Goal: Transaction & Acquisition: Purchase product/service

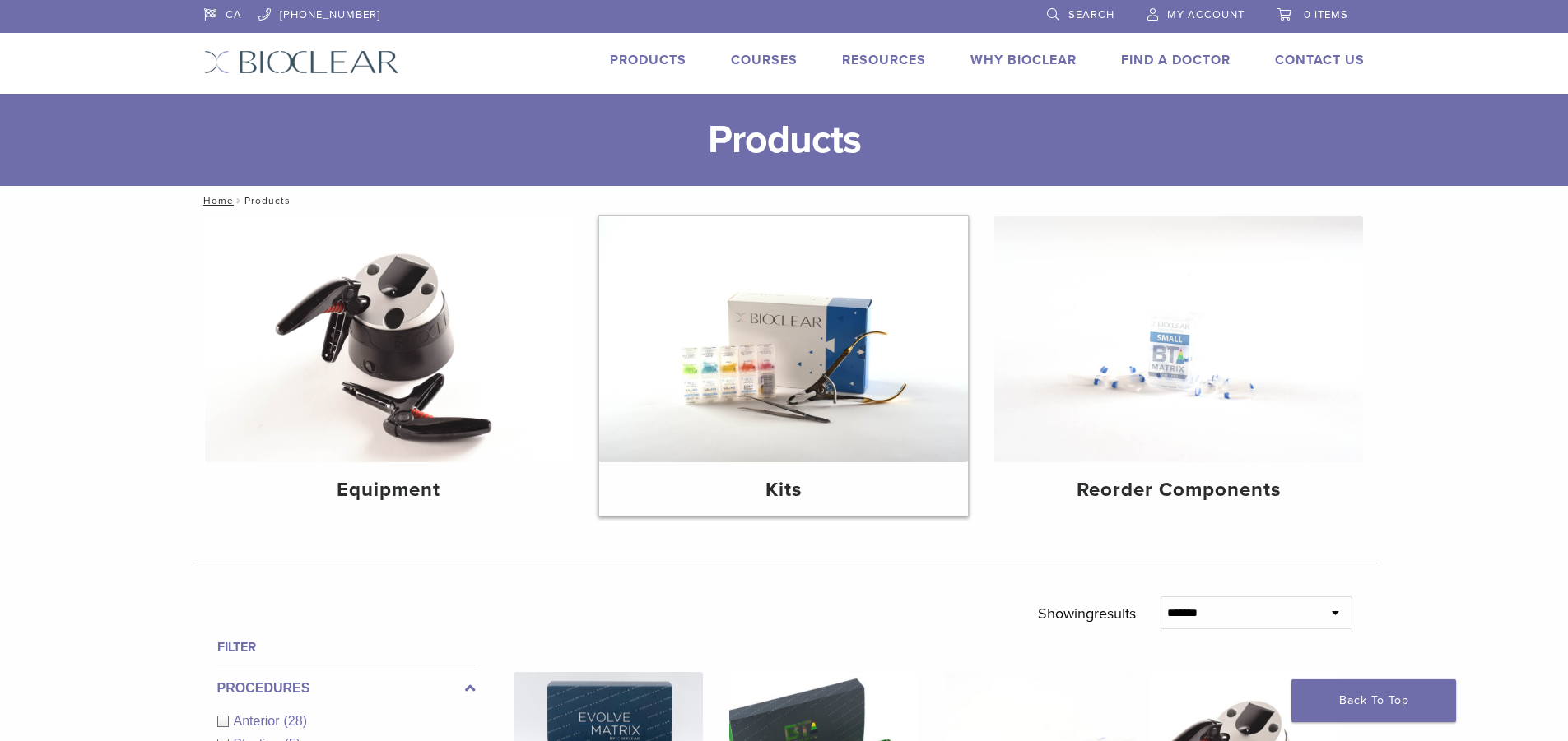
click at [809, 373] on img at bounding box center [784, 339] width 369 height 246
click at [1175, 362] on img at bounding box center [1179, 339] width 369 height 246
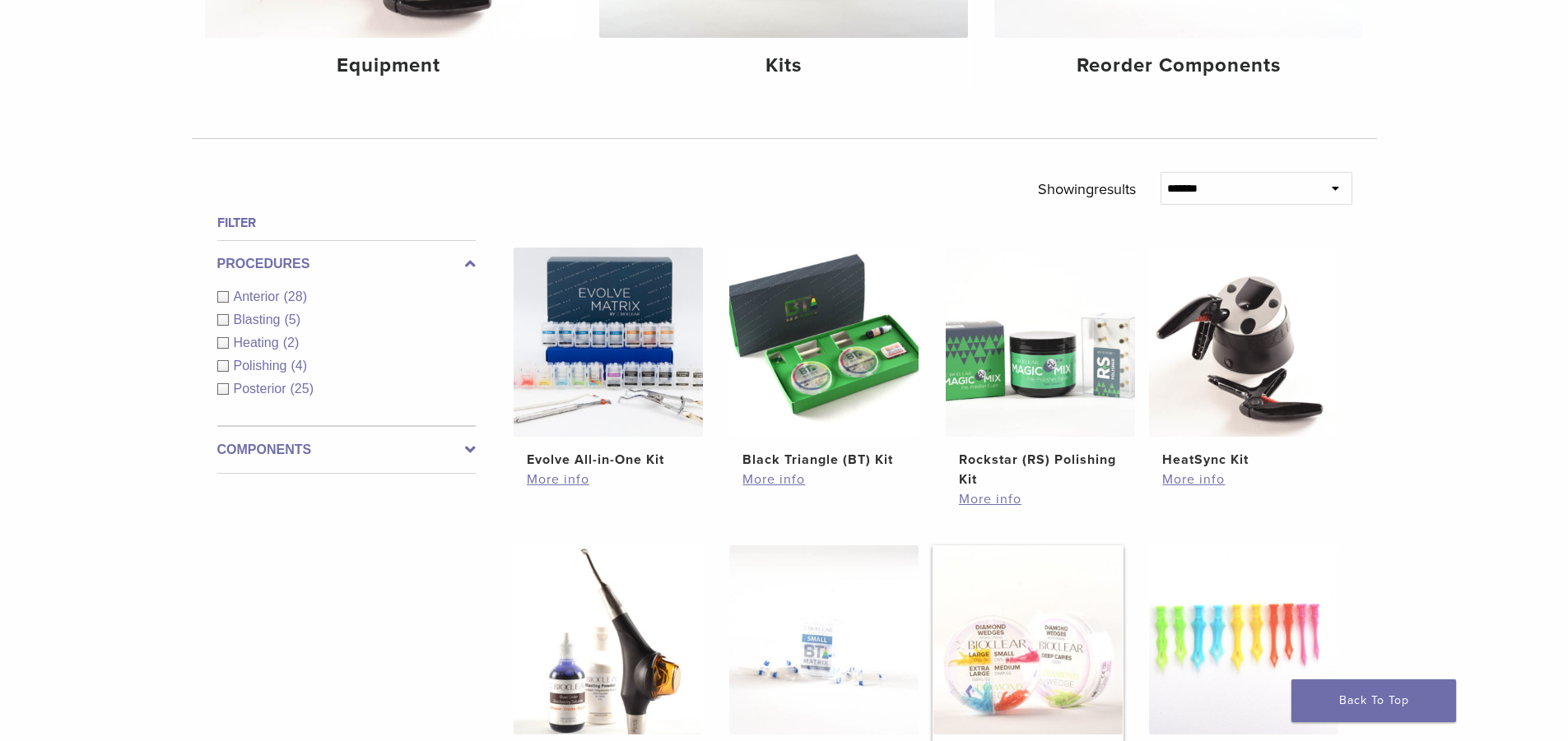
scroll to position [576, 0]
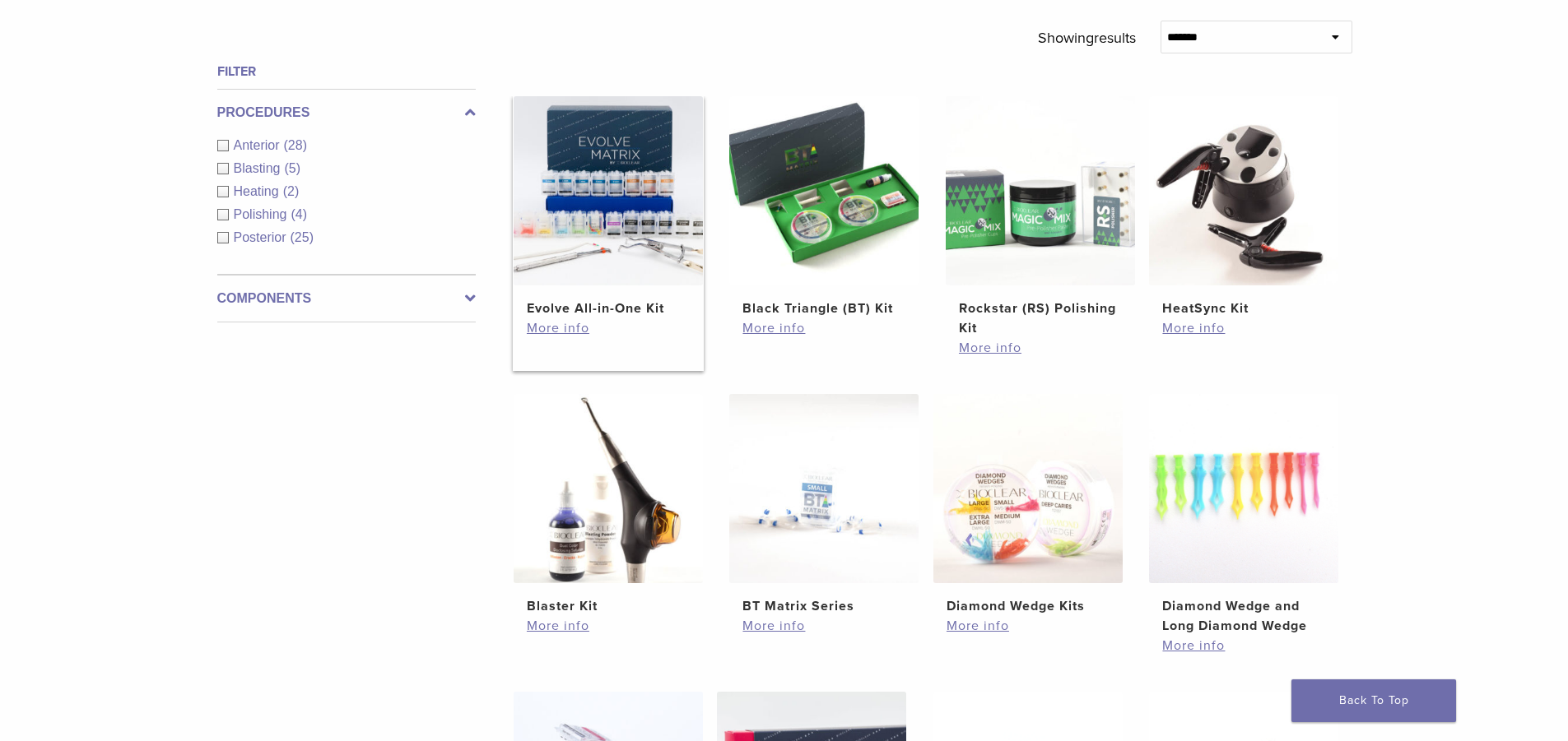
click at [666, 229] on img at bounding box center [608, 191] width 190 height 189
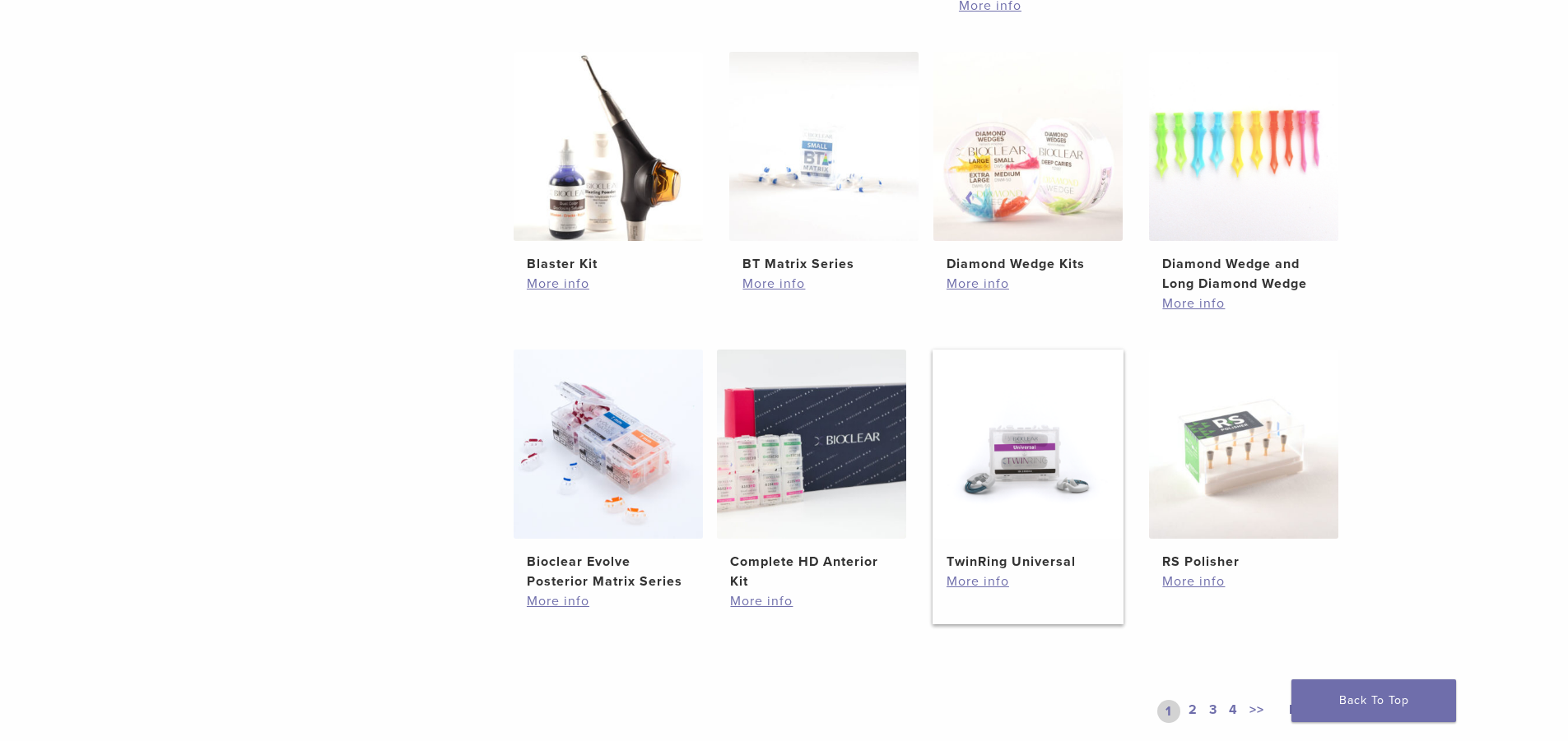
scroll to position [1070, 0]
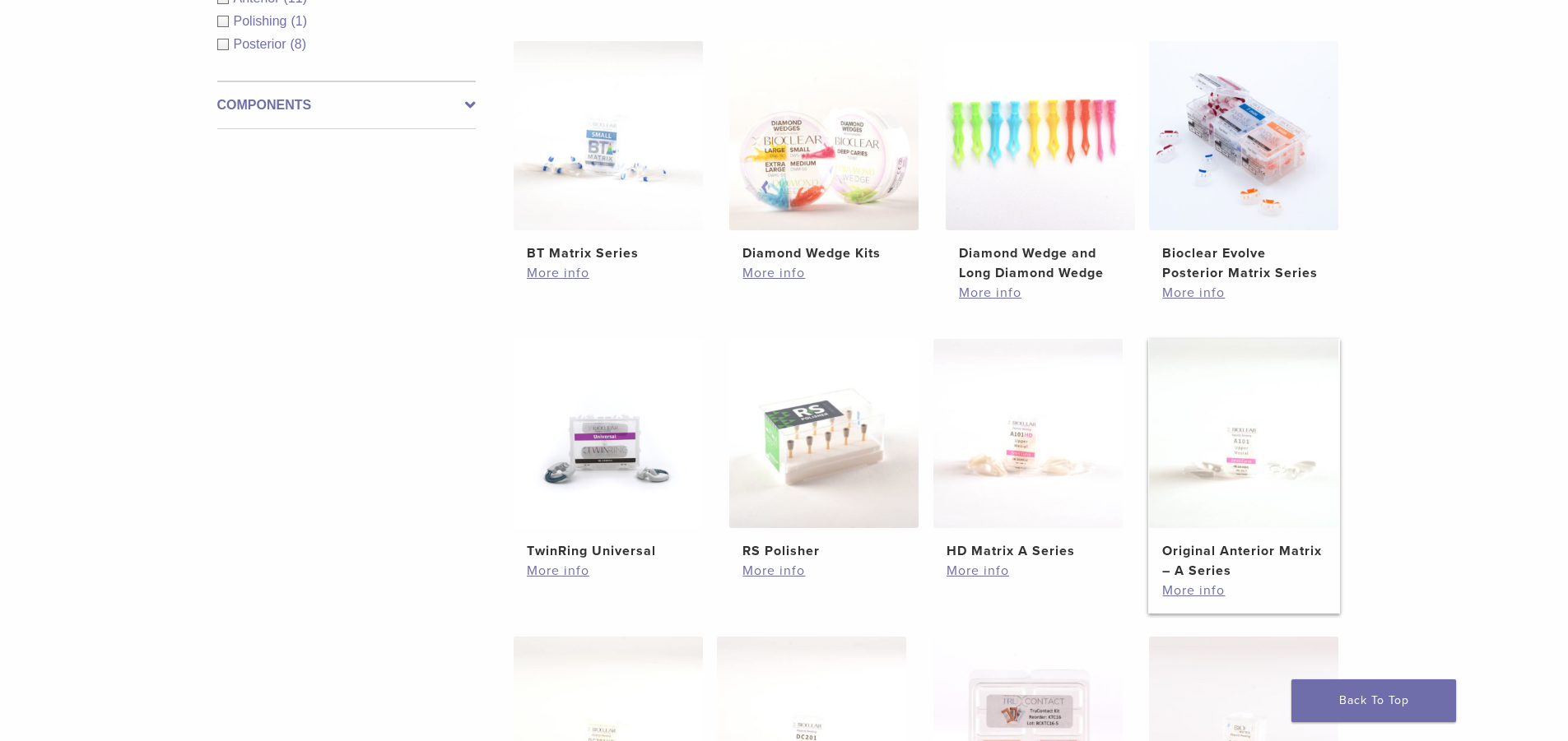
scroll to position [494, 0]
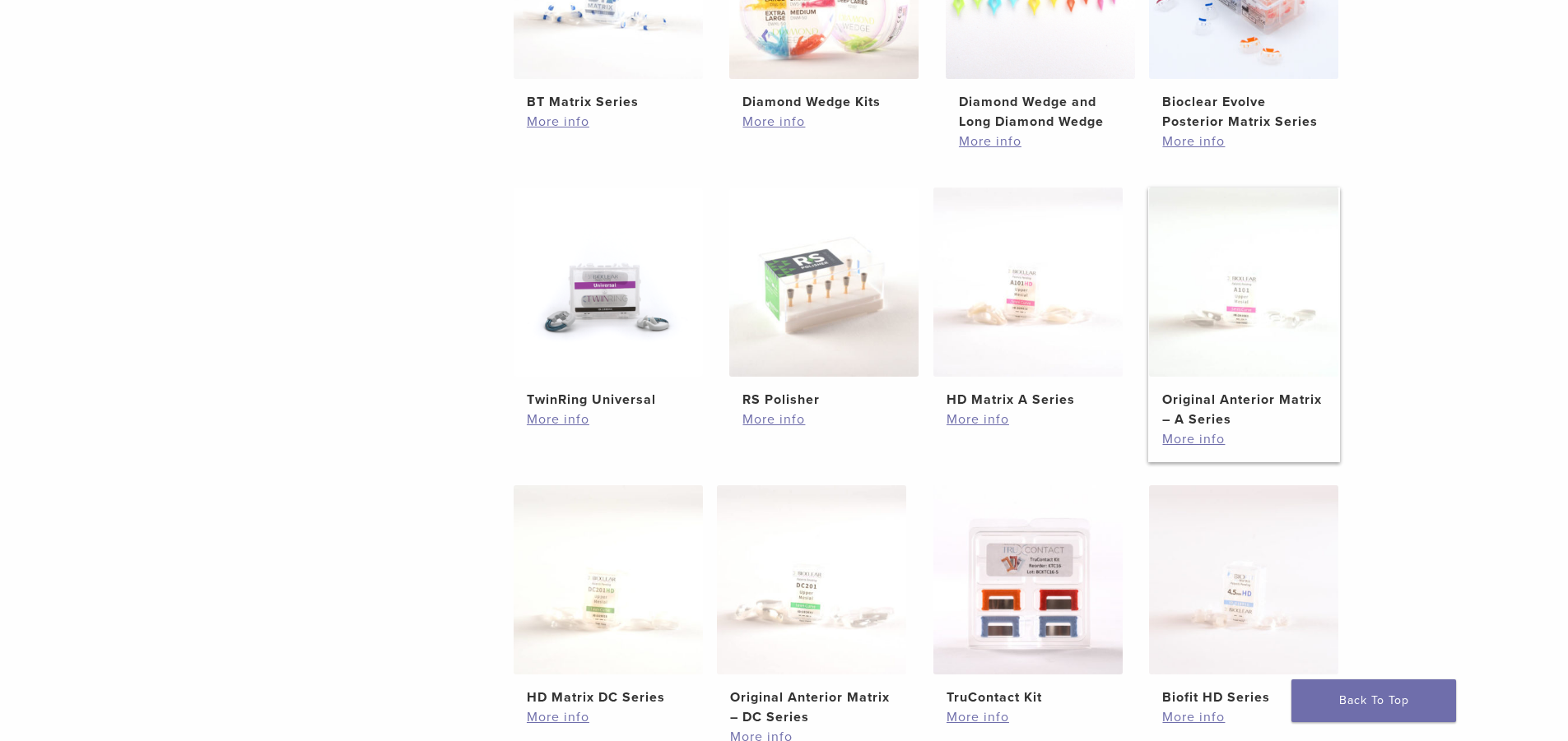
click at [1251, 313] on img at bounding box center [1244, 282] width 190 height 189
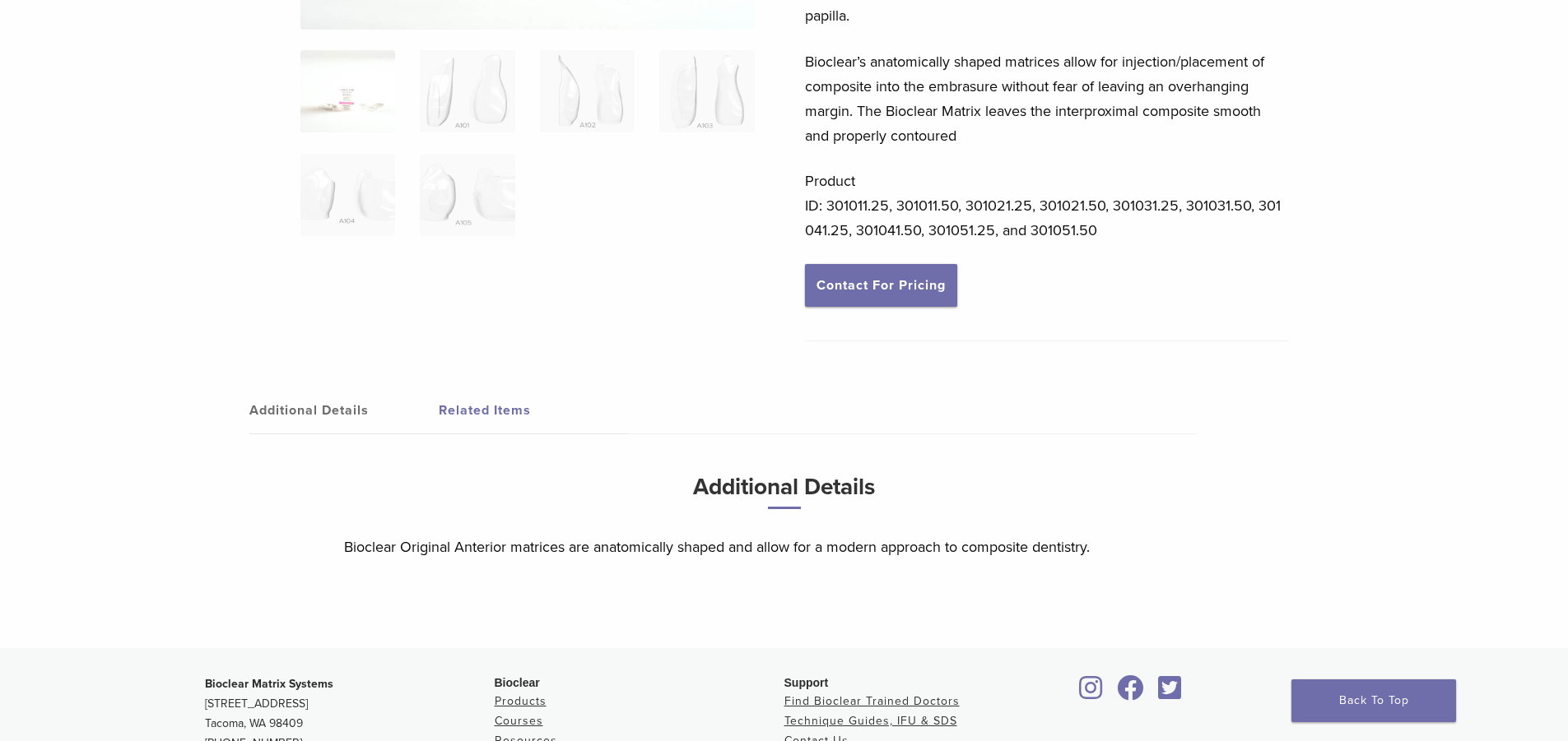
scroll to position [205, 0]
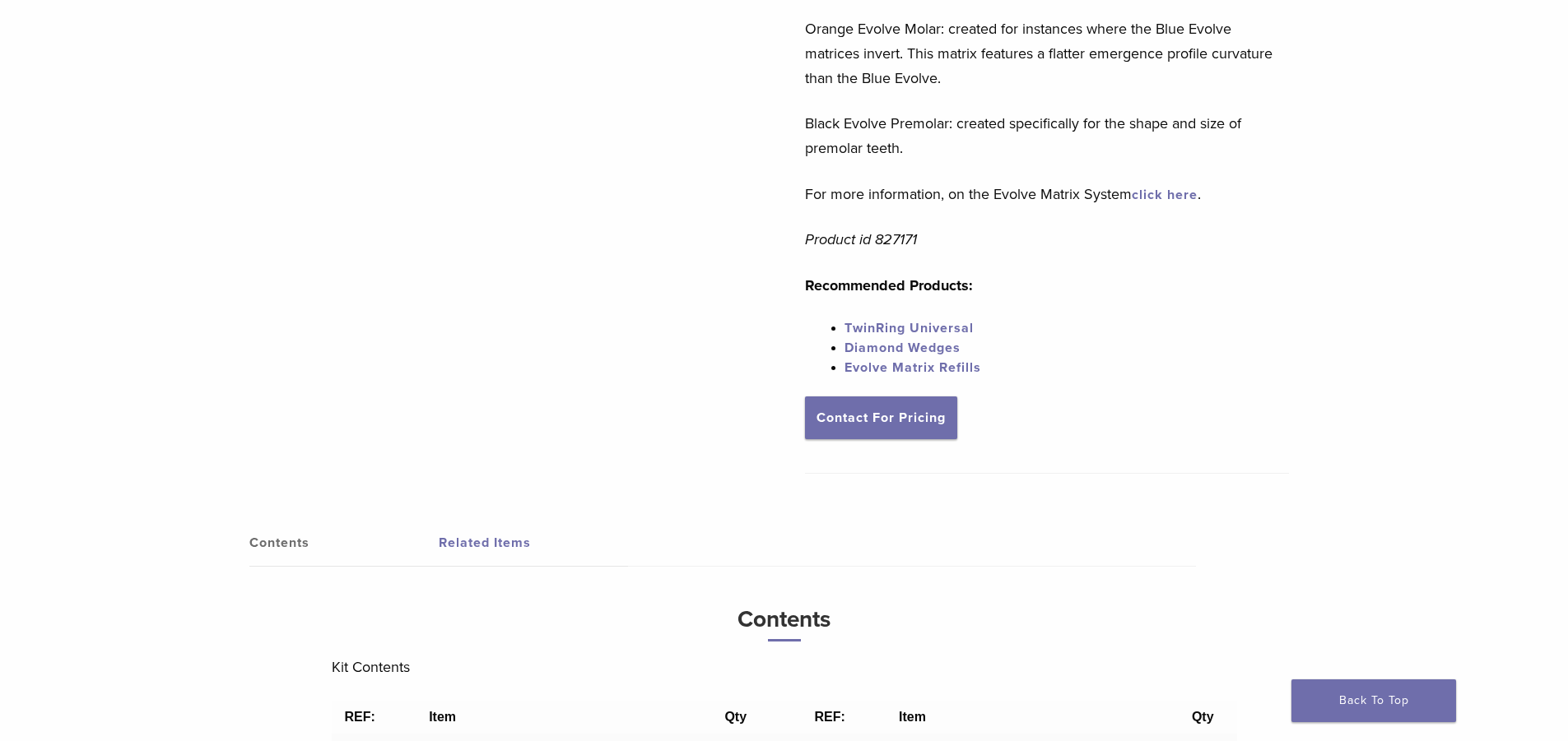
scroll to position [741, 0]
